Goal: Check status: Check status

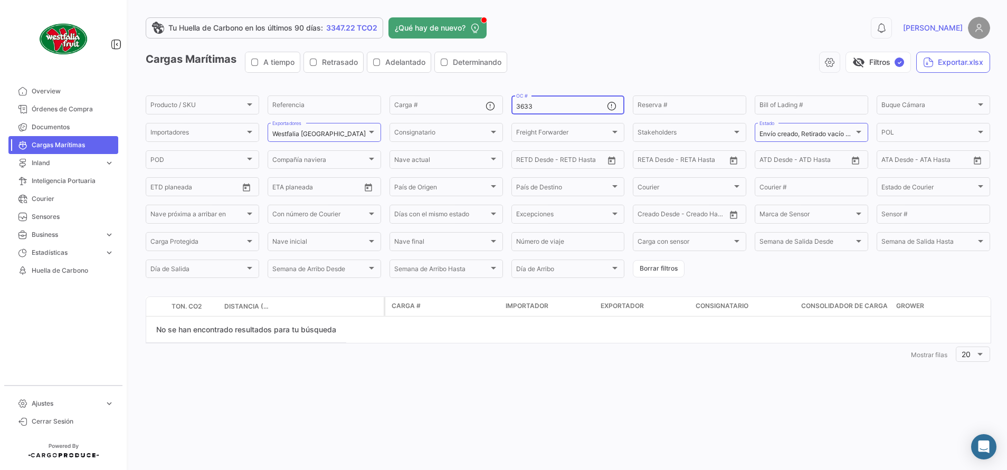
click at [569, 108] on input "3633" at bounding box center [561, 106] width 91 height 7
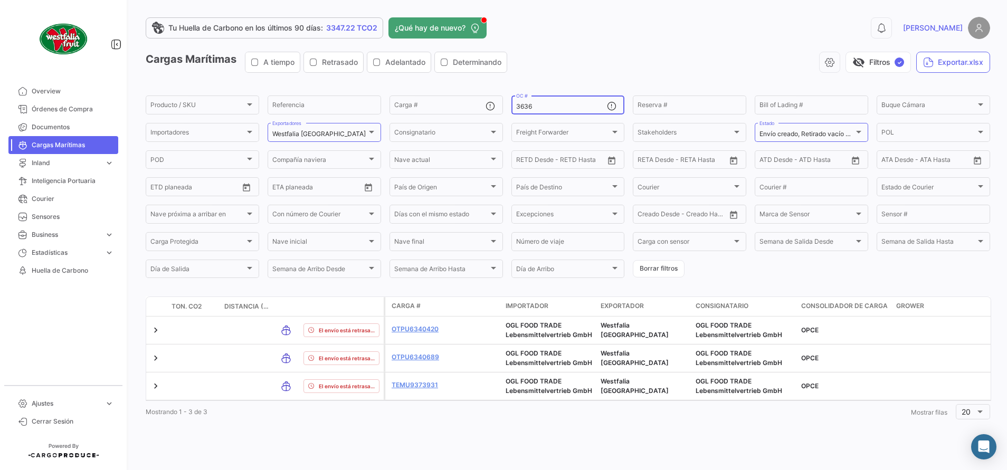
type input "3636"
click at [82, 111] on span "Órdenes de Compra" at bounding box center [73, 108] width 82 height 9
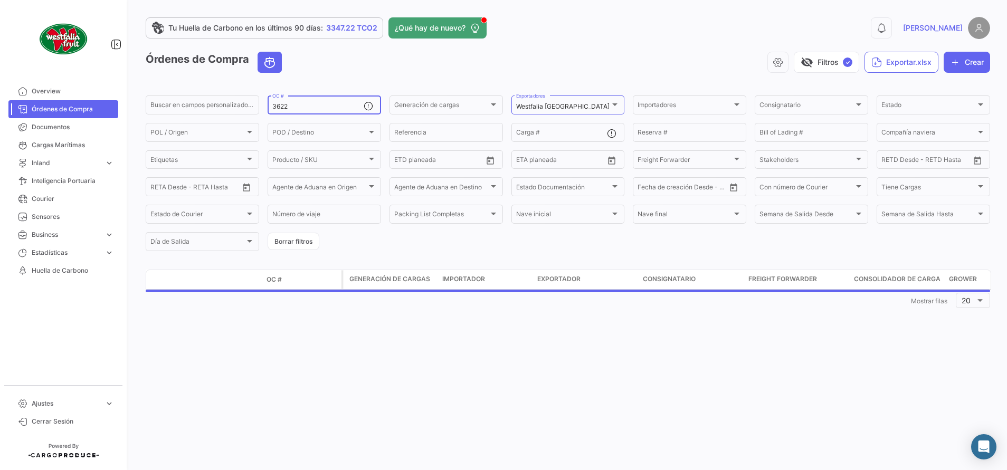
click at [328, 107] on input "3622" at bounding box center [317, 106] width 91 height 7
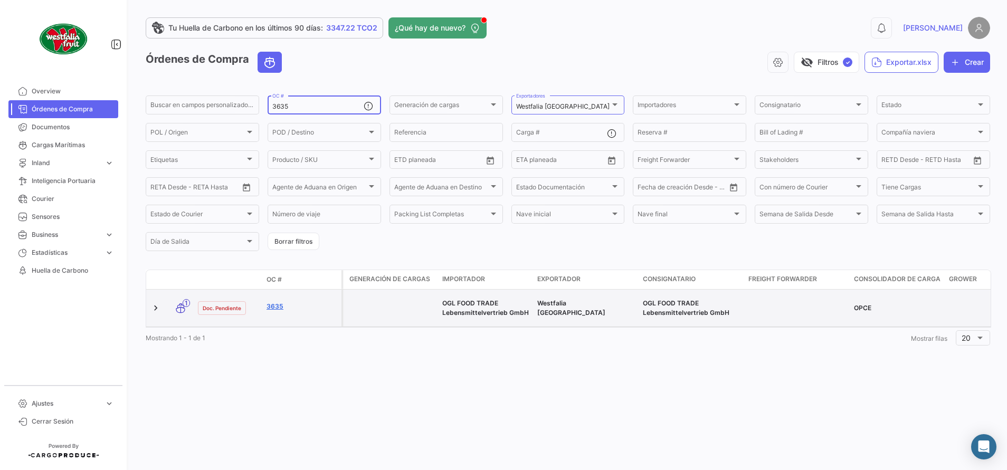
type input "3635"
click at [279, 302] on link "3635" at bounding box center [301, 306] width 71 height 9
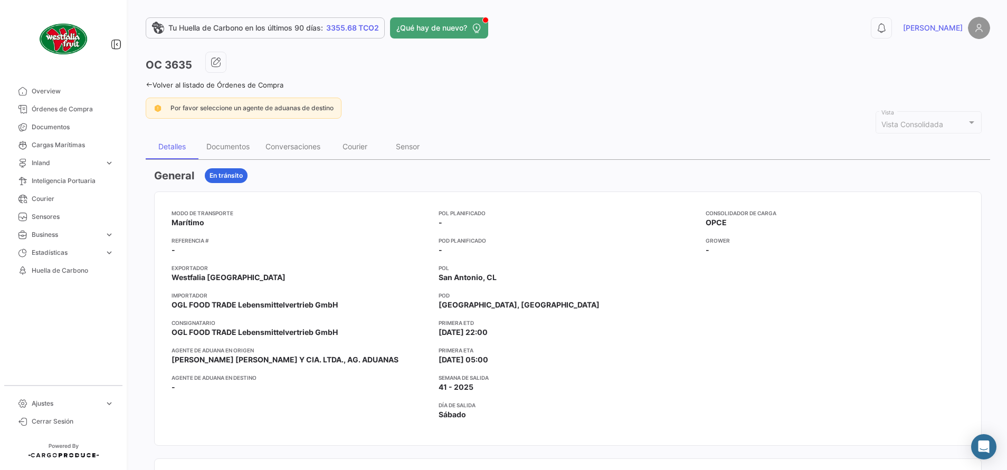
click at [148, 88] on icon at bounding box center [149, 84] width 7 height 7
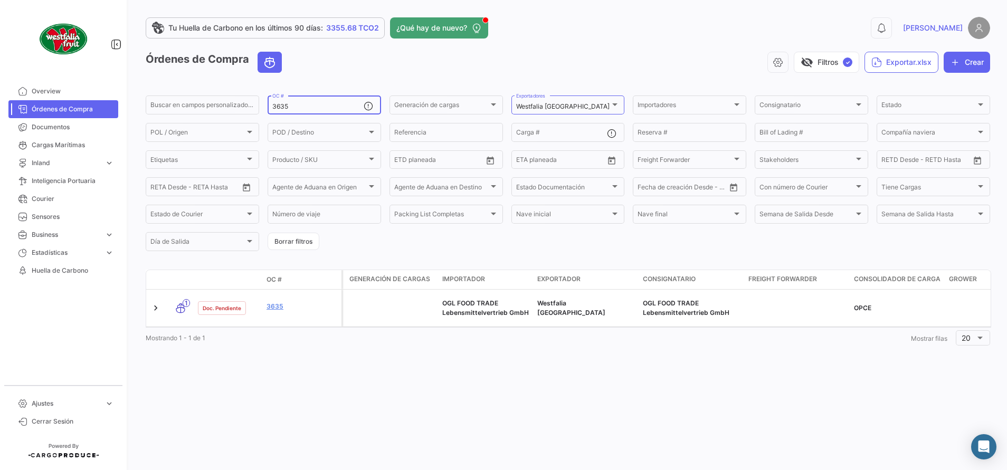
click at [297, 107] on input "3635" at bounding box center [317, 106] width 91 height 7
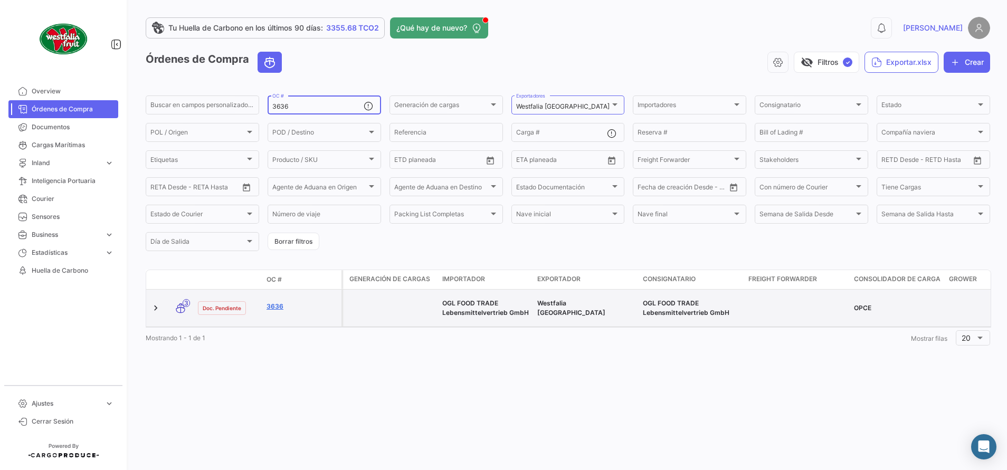
type input "3636"
click at [278, 302] on link "3636" at bounding box center [301, 306] width 71 height 9
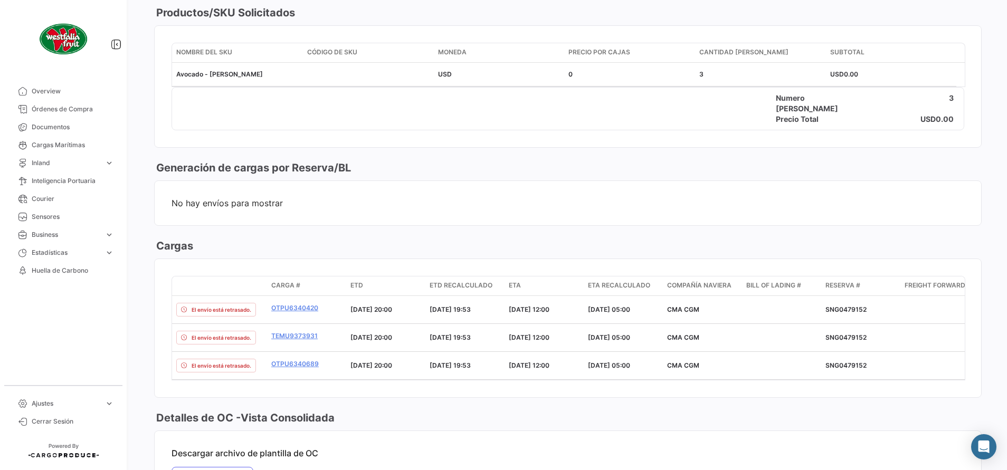
scroll to position [633, 0]
